Goal: Go to known website: Access a specific website the user already knows

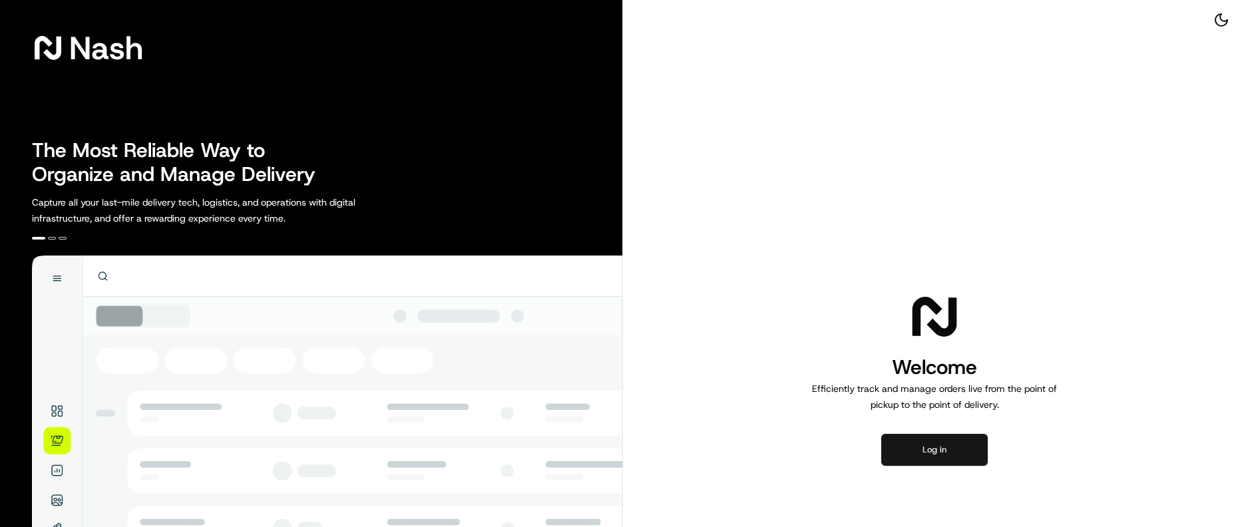
click at [915, 449] on button "Log in" at bounding box center [934, 450] width 107 height 32
